Goal: Task Accomplishment & Management: Use online tool/utility

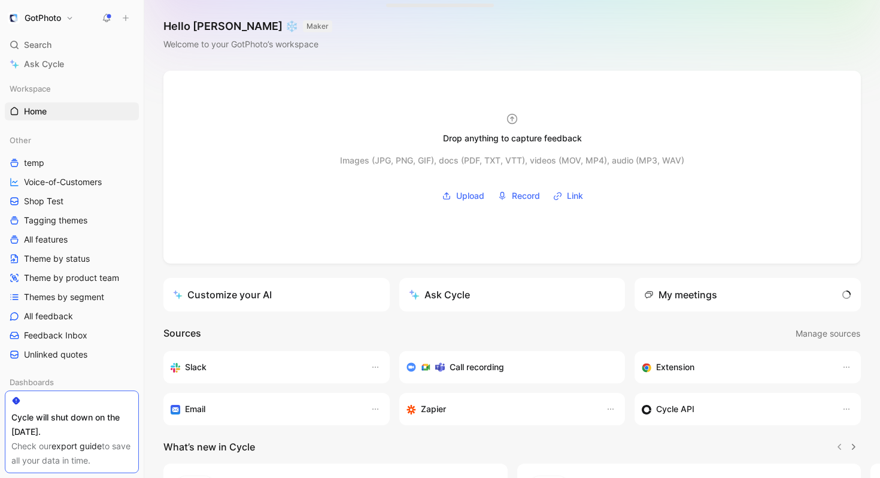
click at [70, 448] on link "export guide" at bounding box center [76, 446] width 50 height 10
click at [59, 318] on span "All feedback" at bounding box center [48, 316] width 49 height 12
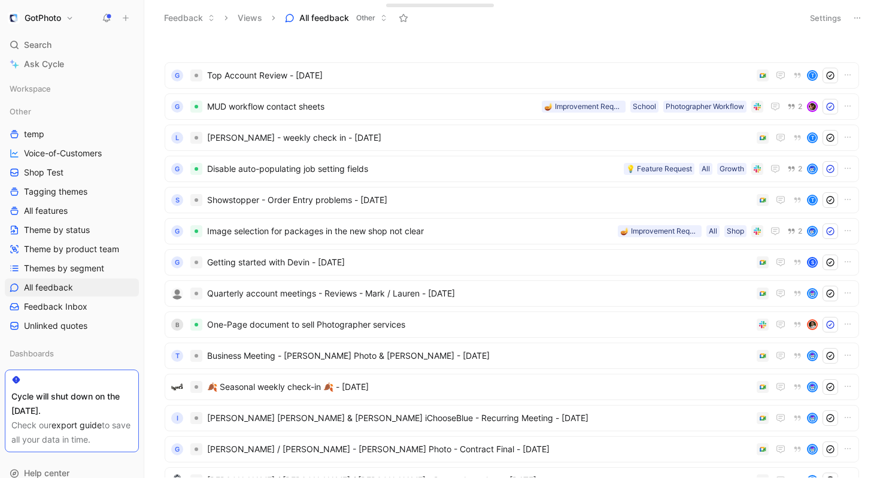
click at [859, 17] on use at bounding box center [857, 17] width 6 height 1
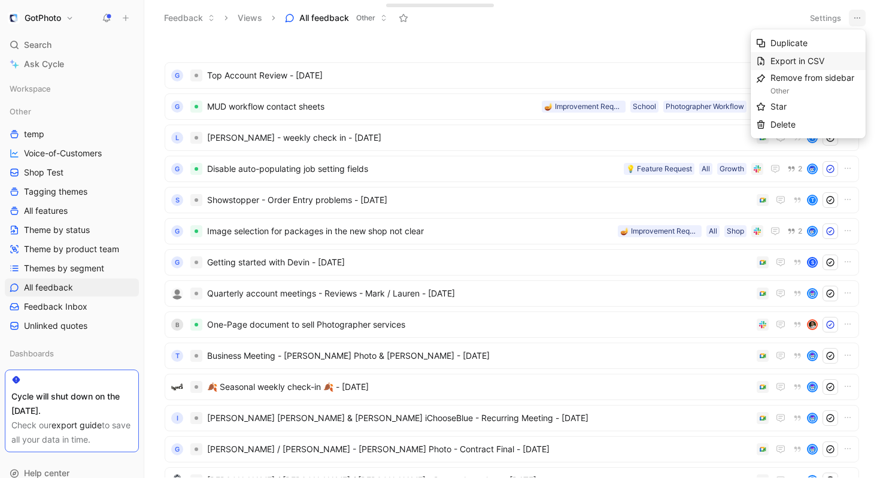
click at [823, 57] on span "Export in CSV" at bounding box center [797, 61] width 54 height 10
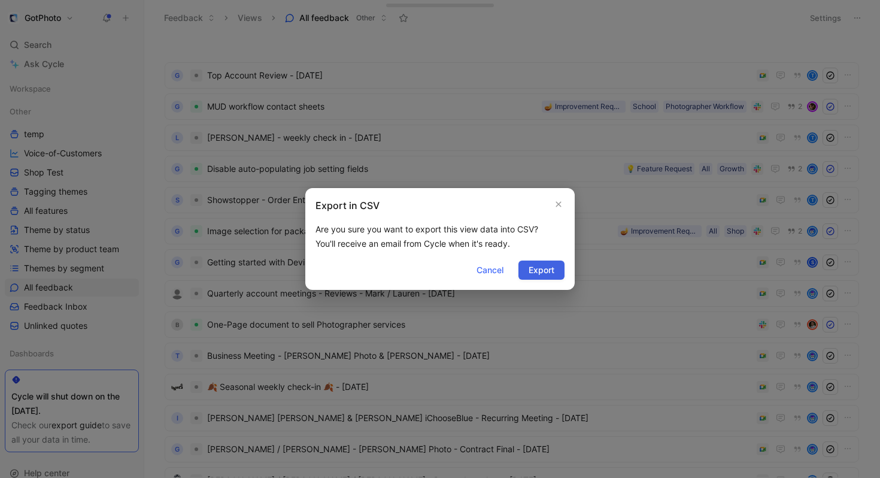
click at [535, 274] on span "Export" at bounding box center [542, 270] width 26 height 14
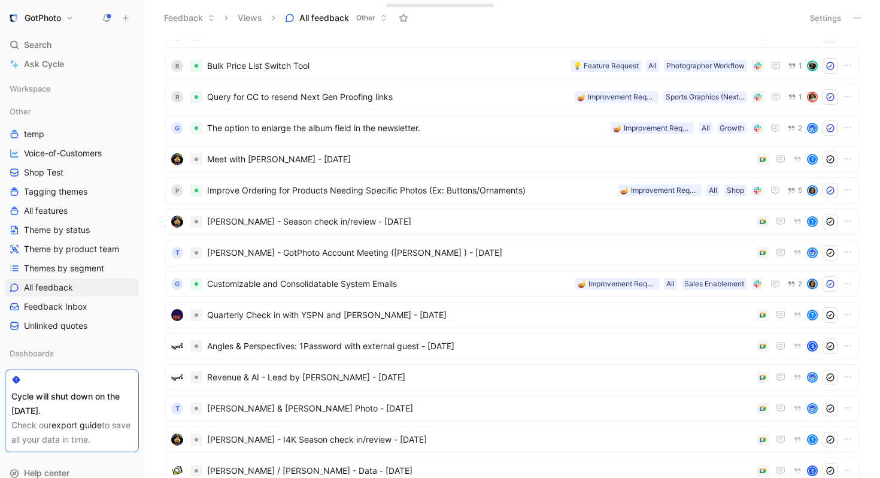
scroll to position [735, 0]
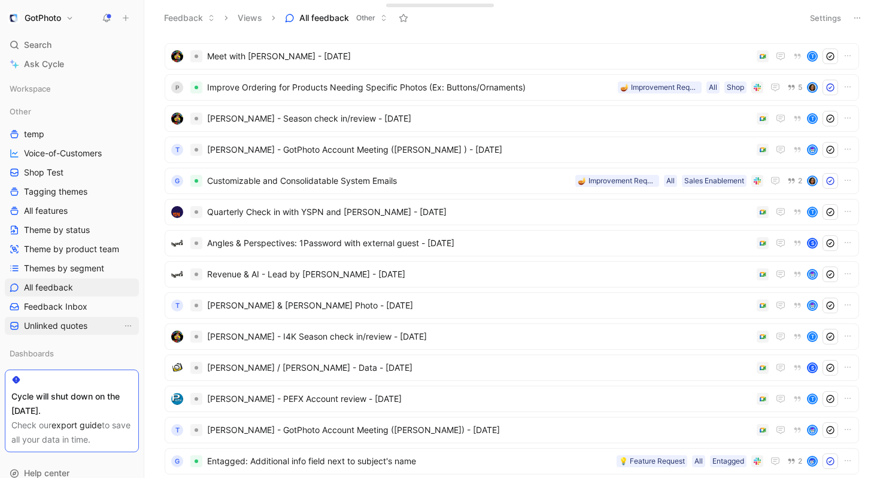
click at [56, 323] on span "Unlinked quotes" at bounding box center [55, 326] width 63 height 12
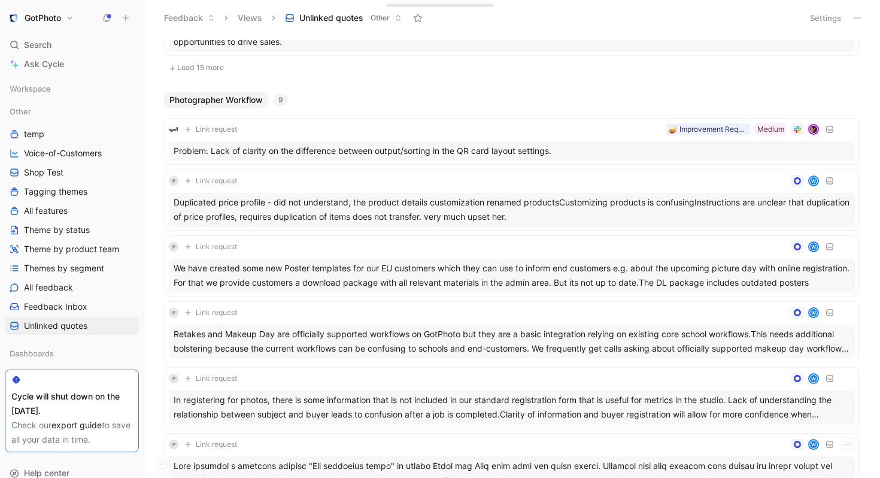
scroll to position [925, 0]
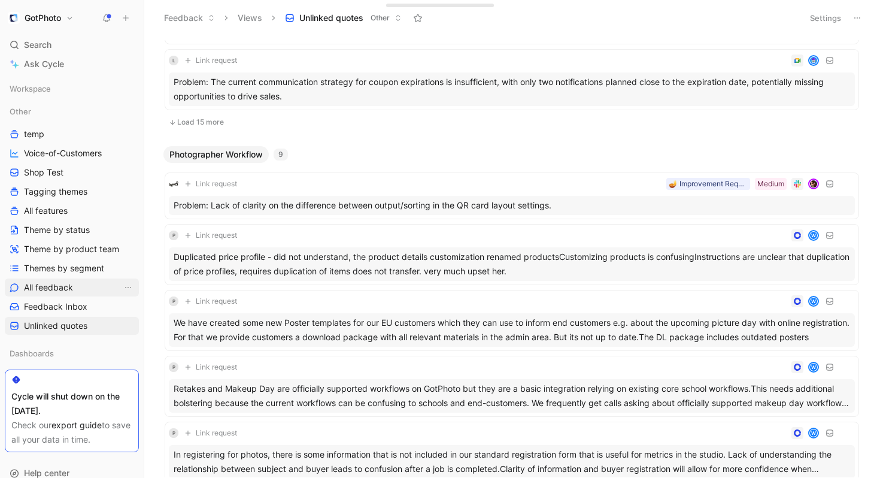
click at [69, 289] on span "All feedback" at bounding box center [48, 287] width 49 height 12
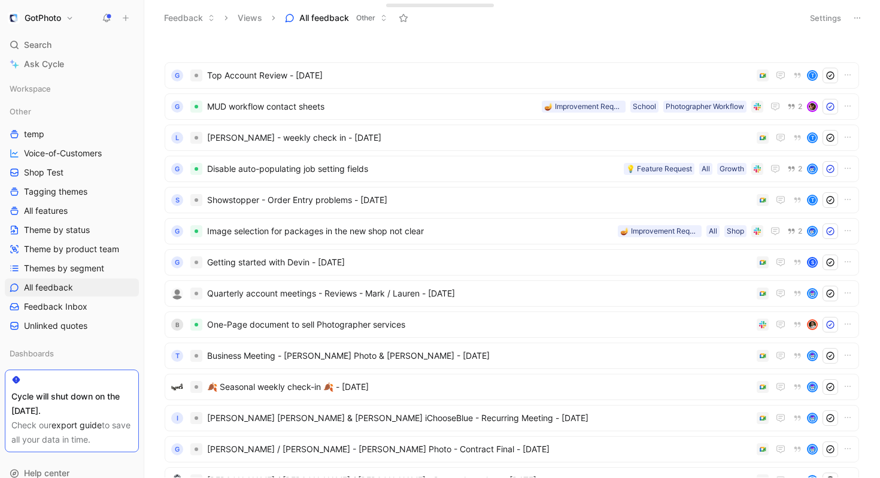
click at [863, 17] on button at bounding box center [857, 18] width 17 height 17
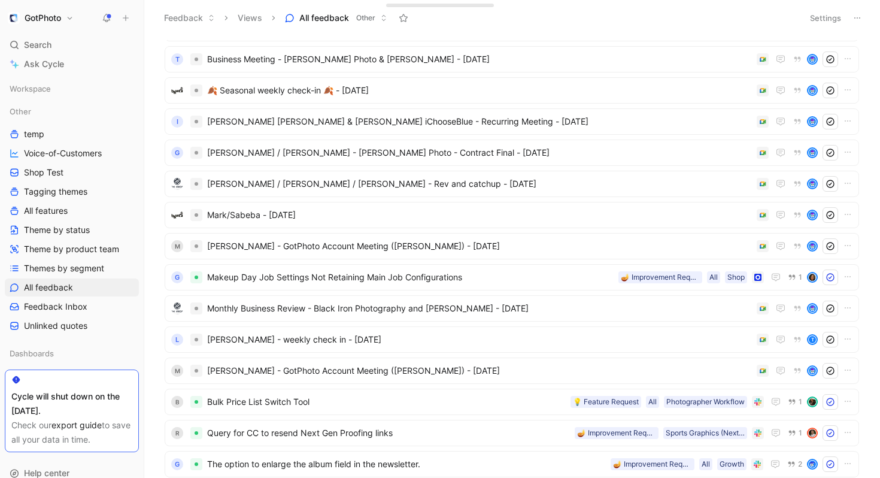
scroll to position [297, 0]
